Goal: Register for event/course

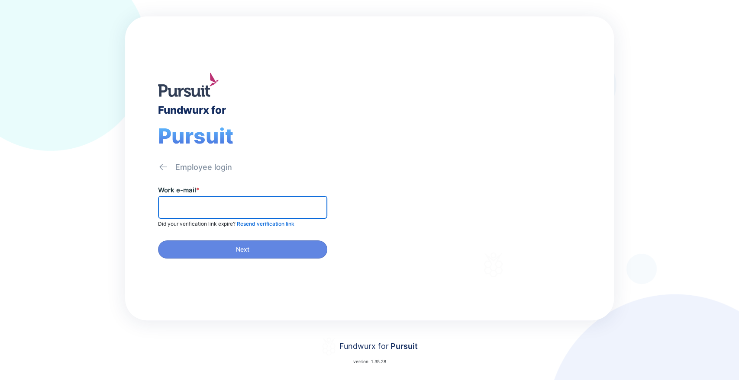
click at [241, 201] on input "text" at bounding box center [242, 207] width 161 height 13
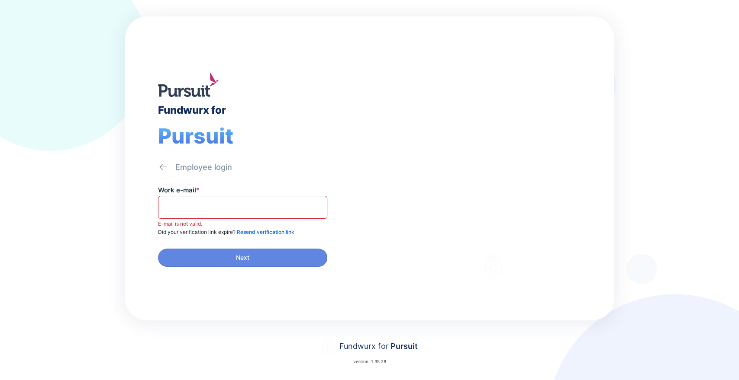
click at [173, 168] on div "Employee login" at bounding box center [195, 167] width 74 height 11
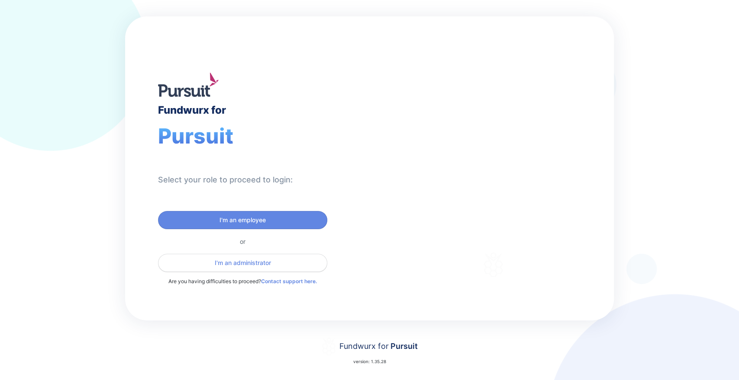
click at [235, 266] on span "I'm an administrator" at bounding box center [243, 263] width 56 height 9
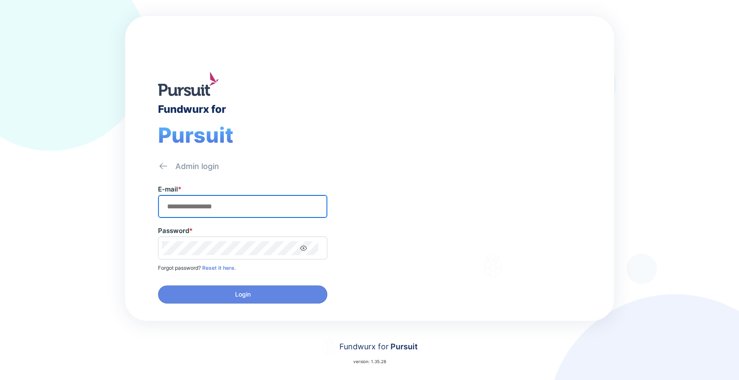
click at [229, 205] on input "text" at bounding box center [242, 206] width 161 height 13
type input "**********"
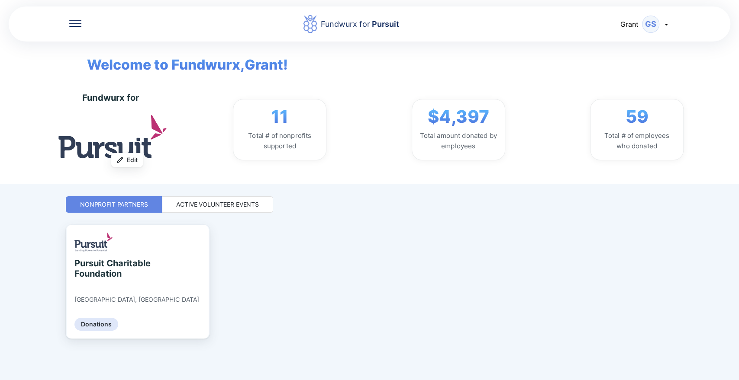
click at [213, 207] on div "Active Volunteer Events" at bounding box center [217, 204] width 83 height 9
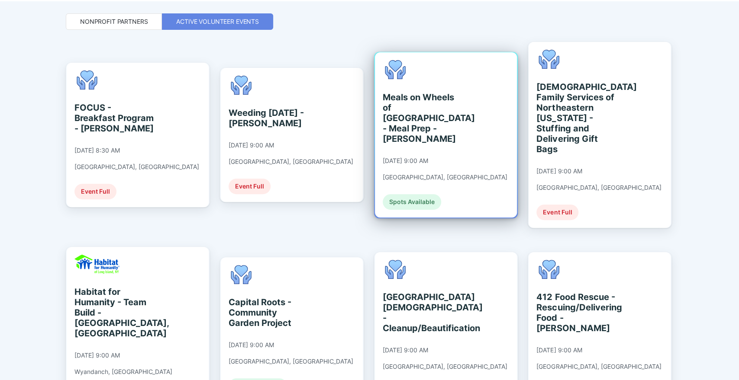
scroll to position [240, 0]
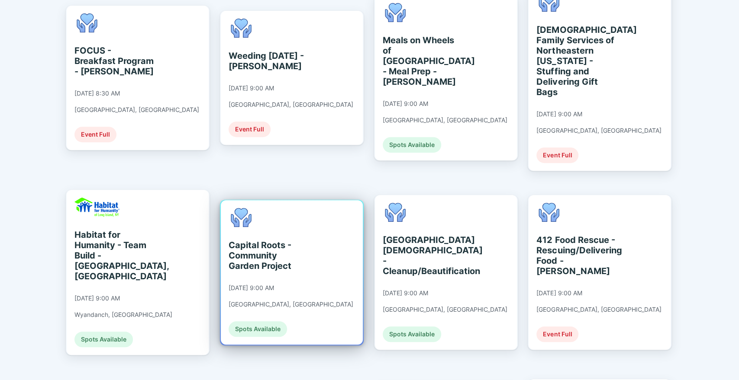
click at [240, 240] on div "Capital Roots - Community Garden Project" at bounding box center [267, 255] width 79 height 31
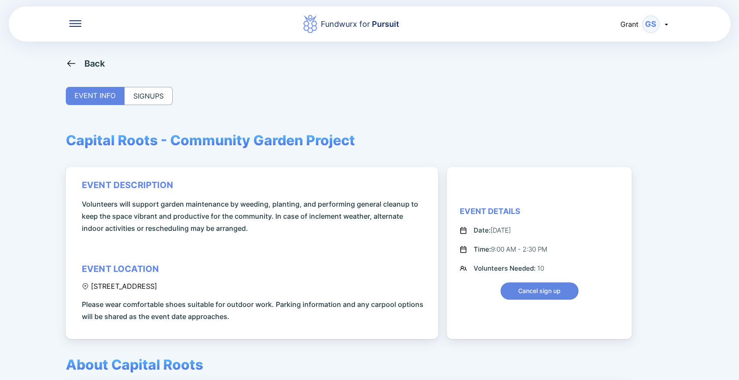
click at [142, 89] on div "SIGNUPS" at bounding box center [148, 96] width 48 height 18
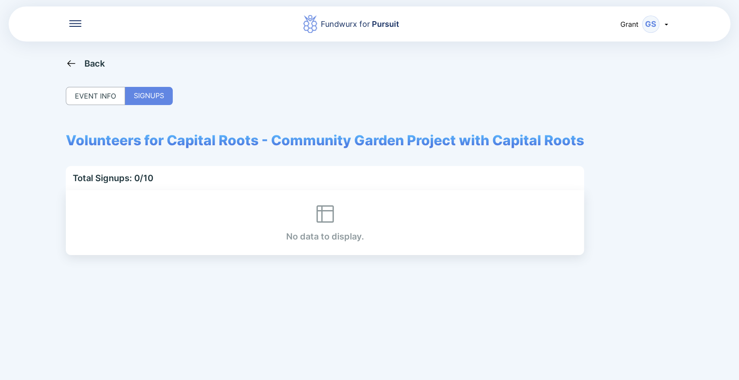
click at [89, 89] on div "EVENT INFO" at bounding box center [95, 96] width 59 height 18
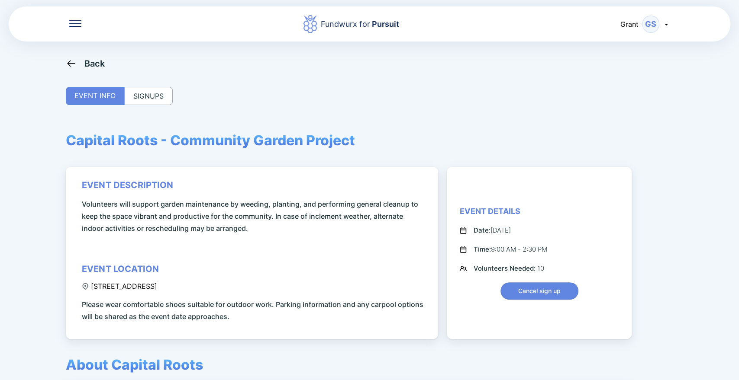
click at [135, 90] on div "SIGNUPS" at bounding box center [148, 96] width 48 height 18
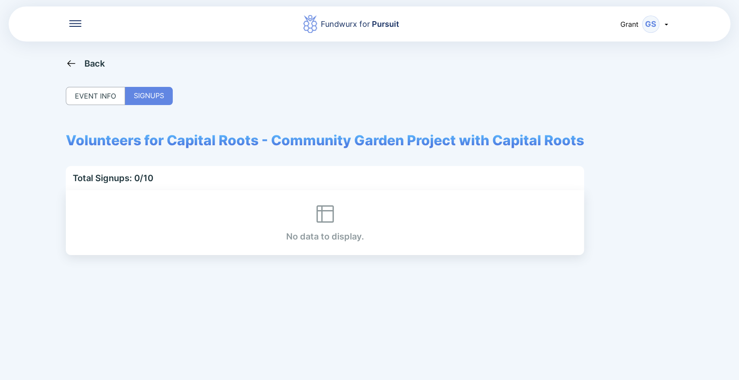
drag, startPoint x: 80, startPoint y: 96, endPoint x: 75, endPoint y: 90, distance: 7.4
click at [79, 96] on div "EVENT INFO" at bounding box center [95, 96] width 59 height 18
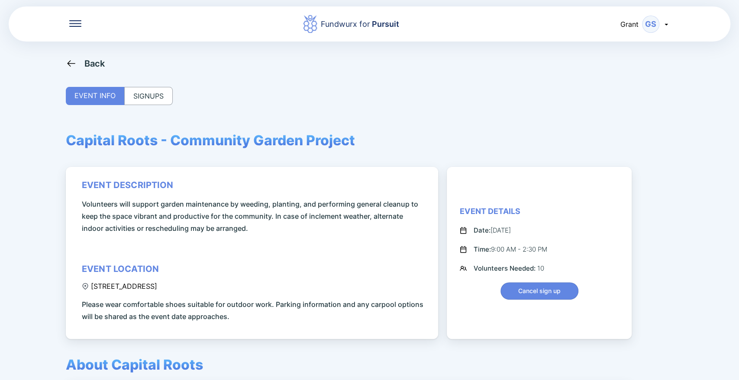
click at [59, 63] on div "Fundwurx for Pursuit Grant GS Back EVENT INFO SIGNUPS Capital Roots - Community…" at bounding box center [369, 190] width 739 height 380
click at [68, 63] on icon at bounding box center [71, 63] width 8 height 6
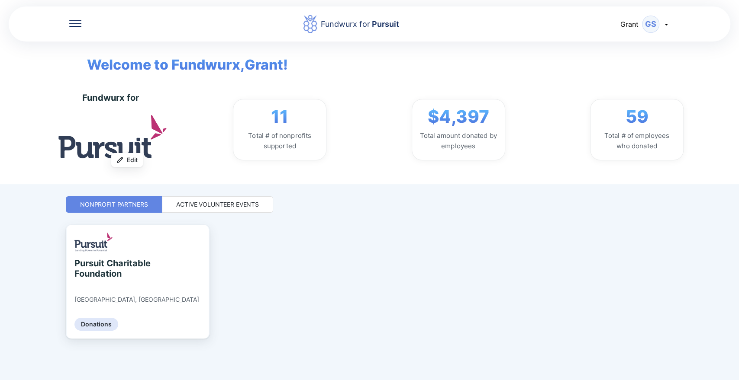
click at [228, 211] on div "Active Volunteer Events" at bounding box center [217, 204] width 111 height 16
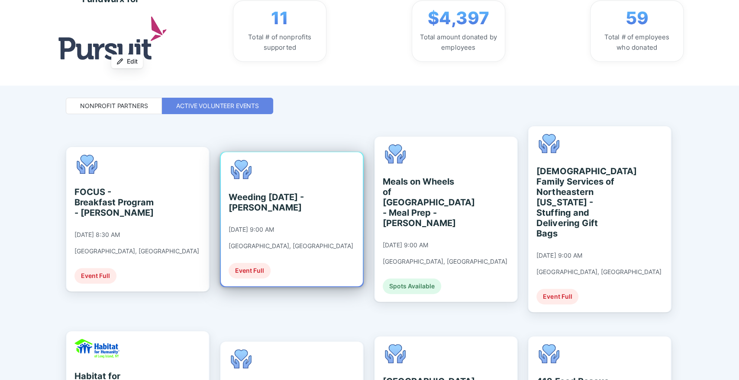
scroll to position [192, 0]
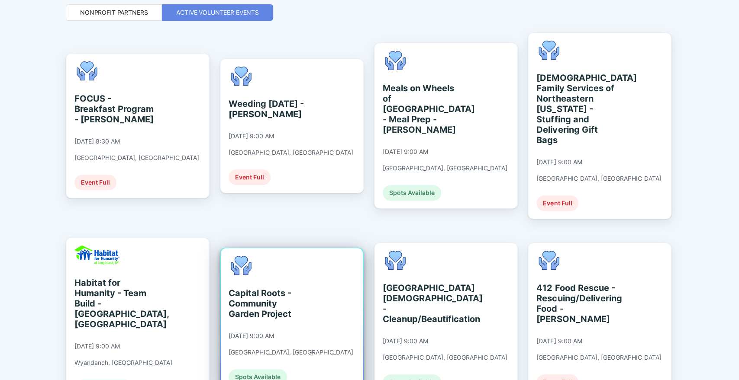
click at [247, 248] on div "Capital Roots - Community Garden Project 09/10/2025 at 9:00 AM Troy, NY Spots A…" at bounding box center [292, 320] width 142 height 145
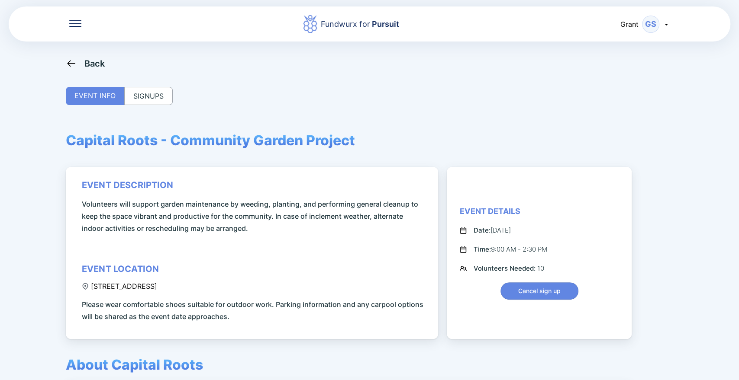
click at [163, 95] on div "SIGNUPS" at bounding box center [148, 96] width 48 height 18
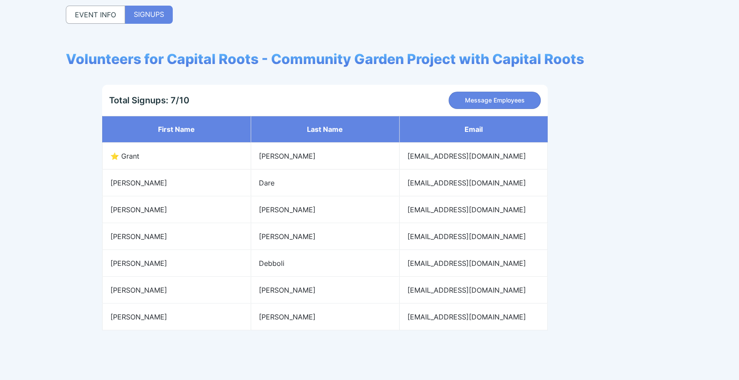
scroll to position [83, 0]
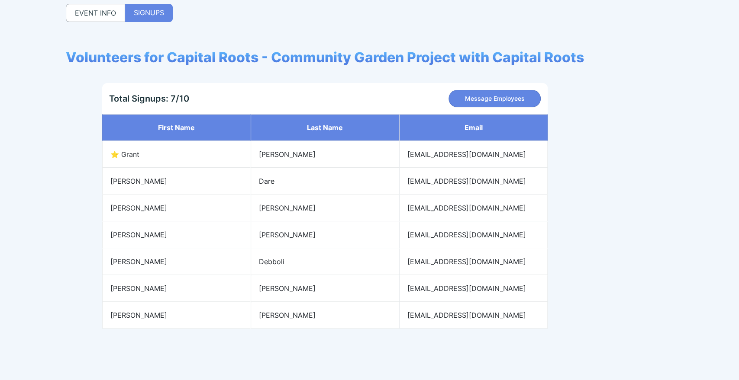
drag, startPoint x: 163, startPoint y: 95, endPoint x: 61, endPoint y: 168, distance: 124.6
click at [61, 168] on div "Fundwurx for Pursuit Grant GS Back EVENT INFO SIGNUPS Volunteers for Capital Ro…" at bounding box center [369, 190] width 739 height 380
click at [102, 18] on div "EVENT INFO" at bounding box center [95, 13] width 59 height 18
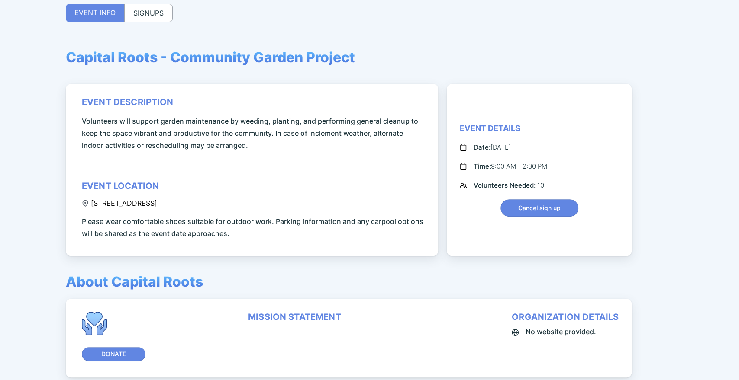
click at [157, 16] on div "SIGNUPS" at bounding box center [148, 13] width 48 height 18
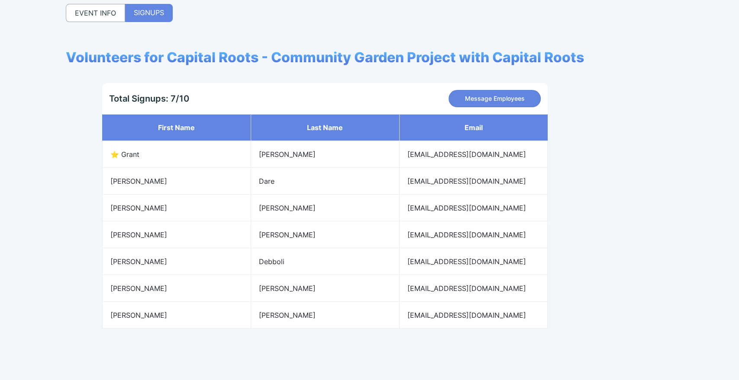
click at [102, 10] on div "EVENT INFO" at bounding box center [95, 13] width 59 height 18
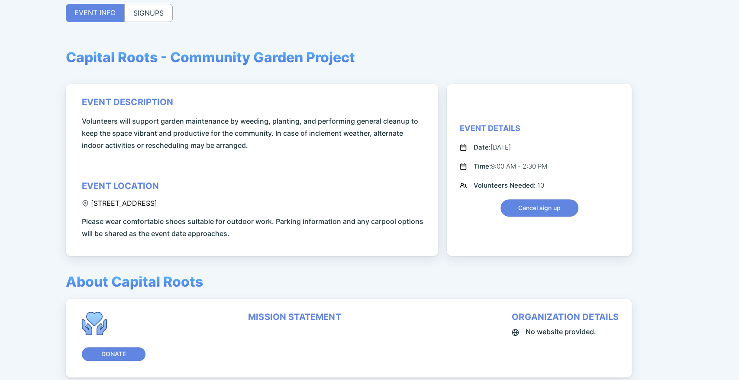
scroll to position [0, 0]
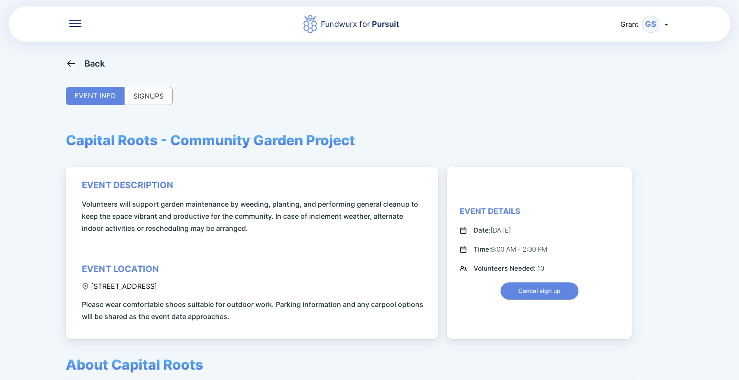
click at [93, 63] on div "Back" at bounding box center [94, 63] width 21 height 10
